Goal: Task Accomplishment & Management: Complete application form

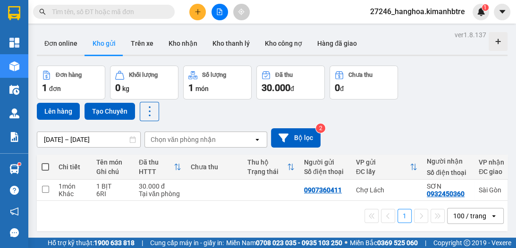
click at [195, 13] on icon "plus" at bounding box center [198, 12] width 7 height 7
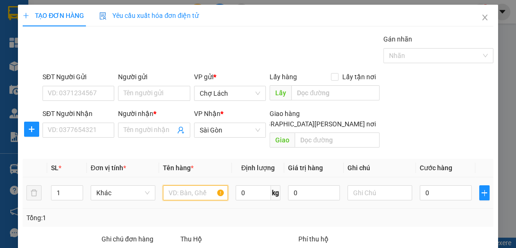
click at [189, 186] on input "text" at bounding box center [195, 193] width 65 height 15
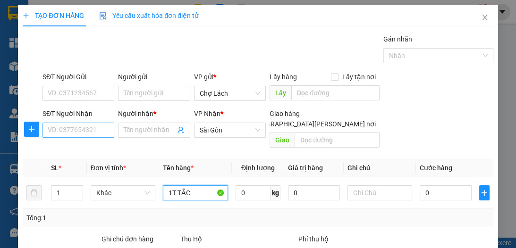
type input "1T TẮC"
click at [83, 128] on input "SĐT Người Nhận" at bounding box center [79, 130] width 72 height 15
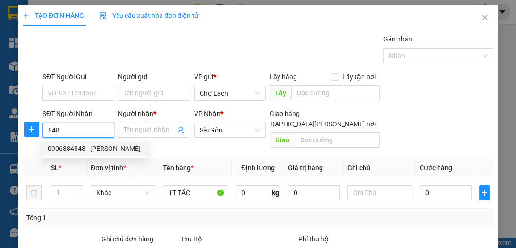
click at [83, 153] on div "0906884848 - [PERSON_NAME]" at bounding box center [94, 149] width 93 height 10
type input "0906884848"
type input "QUYỀN"
drag, startPoint x: 83, startPoint y: 153, endPoint x: 97, endPoint y: 146, distance: 15.4
click at [83, 153] on div "0906884848 - [PERSON_NAME]" at bounding box center [94, 149] width 93 height 10
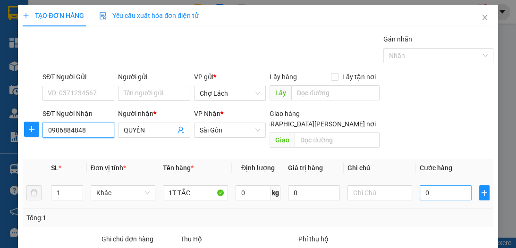
type input "0906884848"
click at [424, 186] on input "0" at bounding box center [446, 193] width 52 height 15
type input "6"
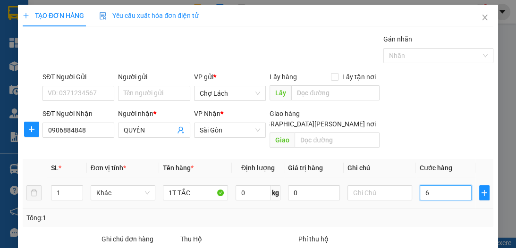
type input "60"
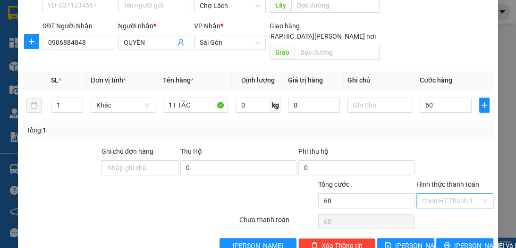
click at [448, 194] on input "Hình thức thanh toán" at bounding box center [451, 201] width 59 height 14
type input "60.000"
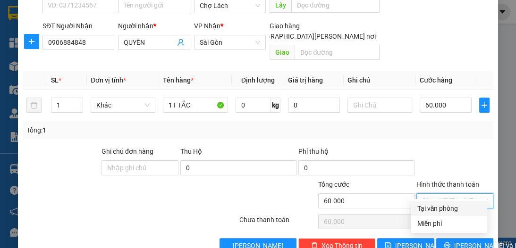
click at [450, 205] on div "Tại văn phòng" at bounding box center [449, 209] width 65 height 10
type input "0"
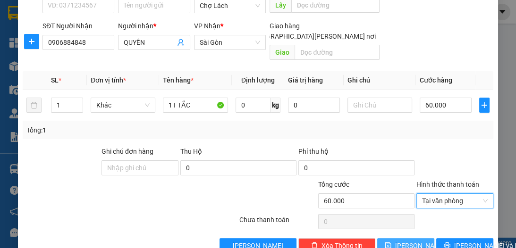
click at [398, 238] on button "[PERSON_NAME]" at bounding box center [405, 245] width 57 height 15
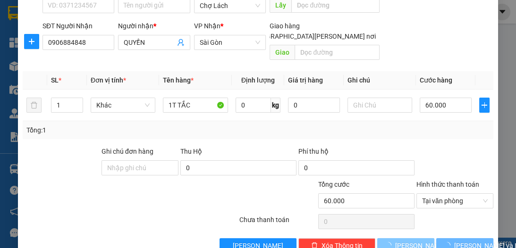
type input "0"
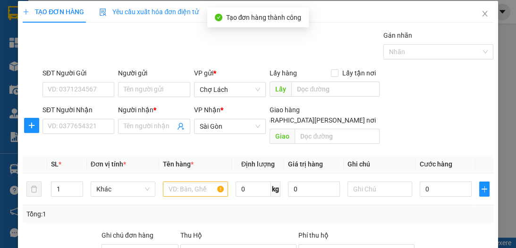
scroll to position [0, 0]
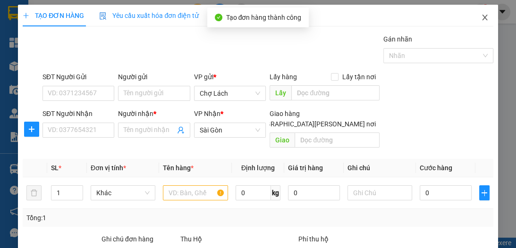
click at [481, 14] on icon "close" at bounding box center [485, 18] width 8 height 8
